Goal: Information Seeking & Learning: Learn about a topic

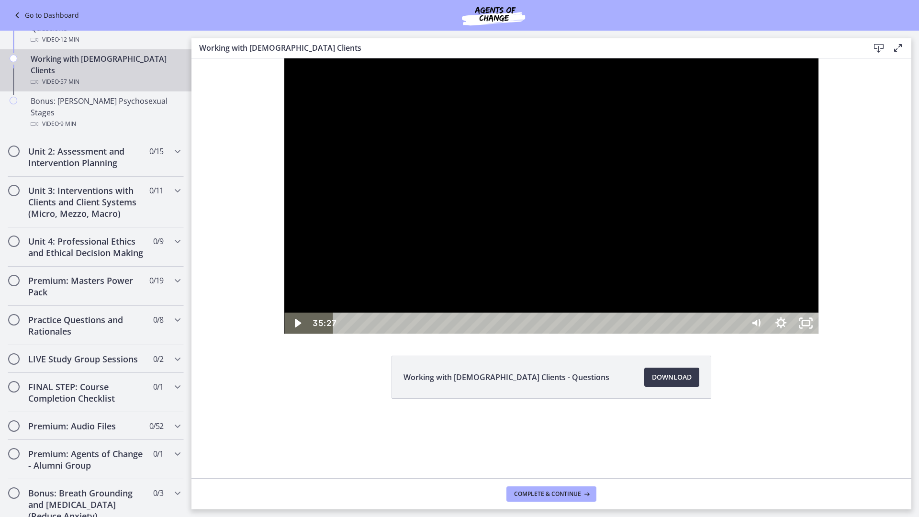
click at [622, 292] on div at bounding box center [551, 195] width 534 height 275
click at [737, 334] on div "39:52" at bounding box center [539, 323] width 395 height 21
drag, startPoint x: 656, startPoint y: 322, endPoint x: 660, endPoint y: 317, distance: 5.5
click at [659, 320] on div at bounding box center [551, 195] width 534 height 275
click at [698, 306] on div at bounding box center [551, 195] width 534 height 275
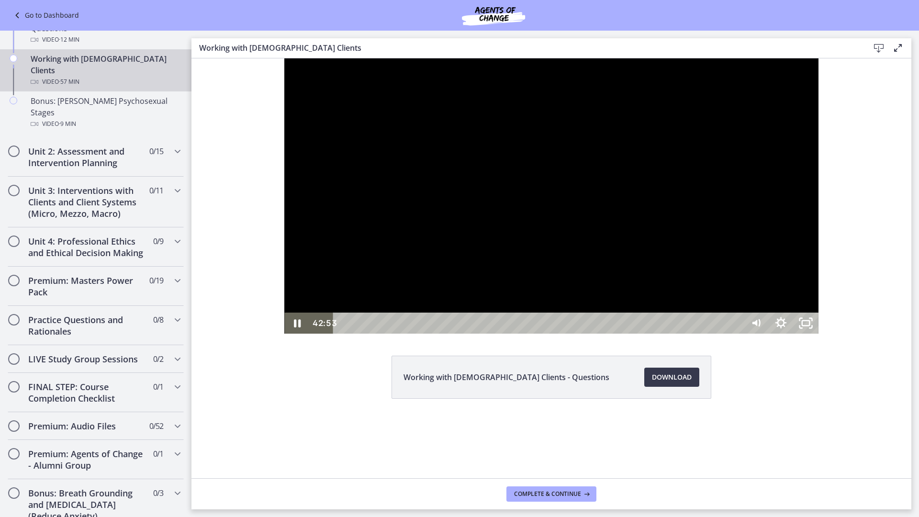
click at [737, 334] on div "41:59" at bounding box center [539, 323] width 395 height 21
click at [737, 334] on div "42:35" at bounding box center [539, 323] width 395 height 21
click at [737, 334] on div "42:51" at bounding box center [539, 323] width 395 height 21
click at [654, 334] on div at bounding box center [551, 195] width 534 height 275
click at [473, 334] on div at bounding box center [551, 195] width 534 height 275
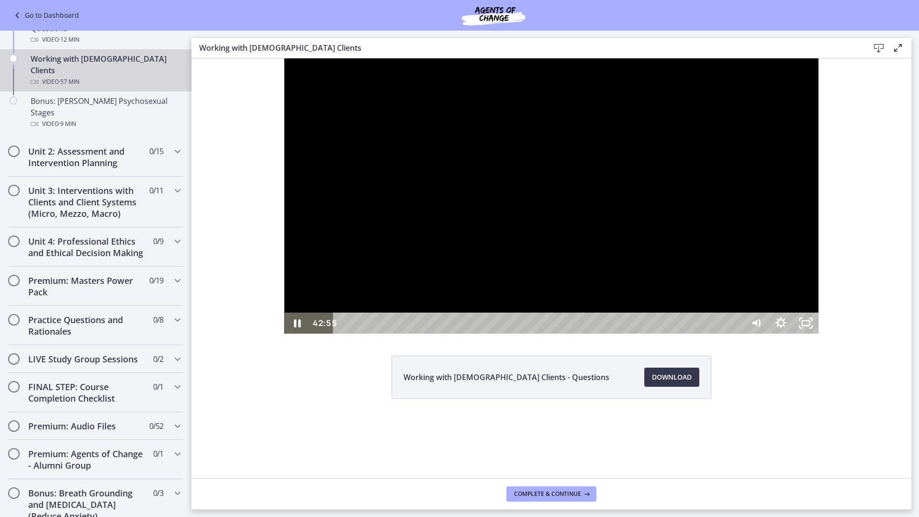
click at [554, 334] on div at bounding box center [551, 195] width 534 height 275
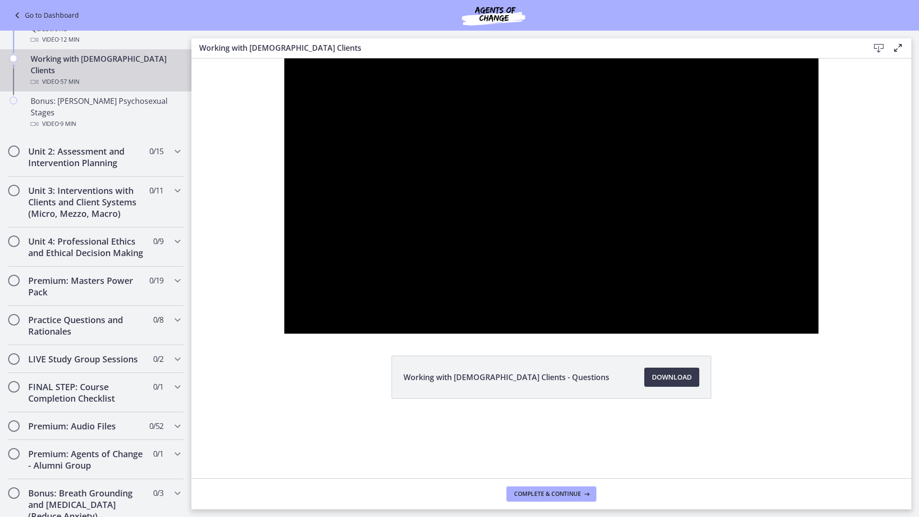
click at [791, 334] on div at bounding box center [551, 195] width 534 height 275
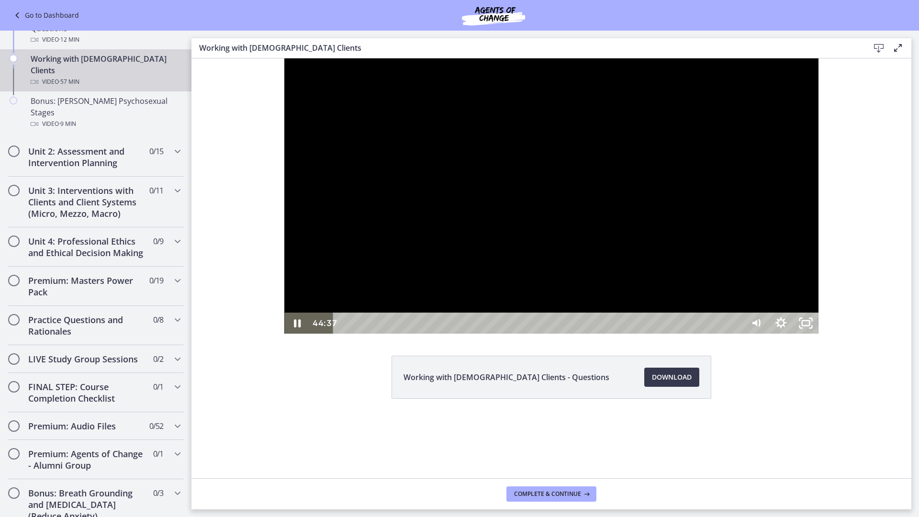
click at [737, 334] on div "44:37" at bounding box center [539, 323] width 395 height 21
click at [737, 334] on div "45:15" at bounding box center [539, 323] width 395 height 21
click at [737, 334] on div "45:57" at bounding box center [539, 323] width 395 height 21
click at [737, 334] on div "46:22" at bounding box center [539, 323] width 395 height 21
click at [679, 334] on div at bounding box center [551, 195] width 534 height 275
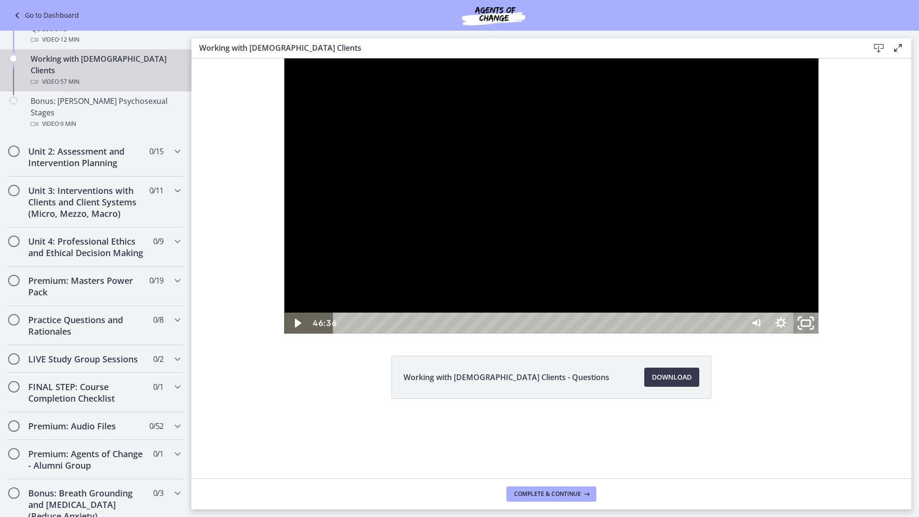
click at [821, 336] on icon "Unfullscreen" at bounding box center [806, 323] width 30 height 25
